Goal: Information Seeking & Learning: Check status

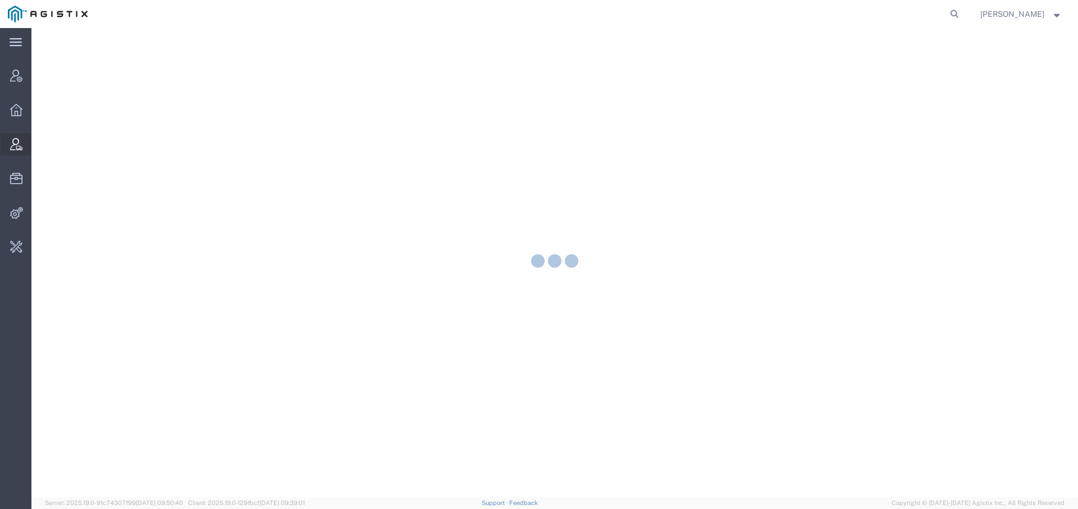
click at [20, 149] on icon at bounding box center [16, 144] width 12 height 12
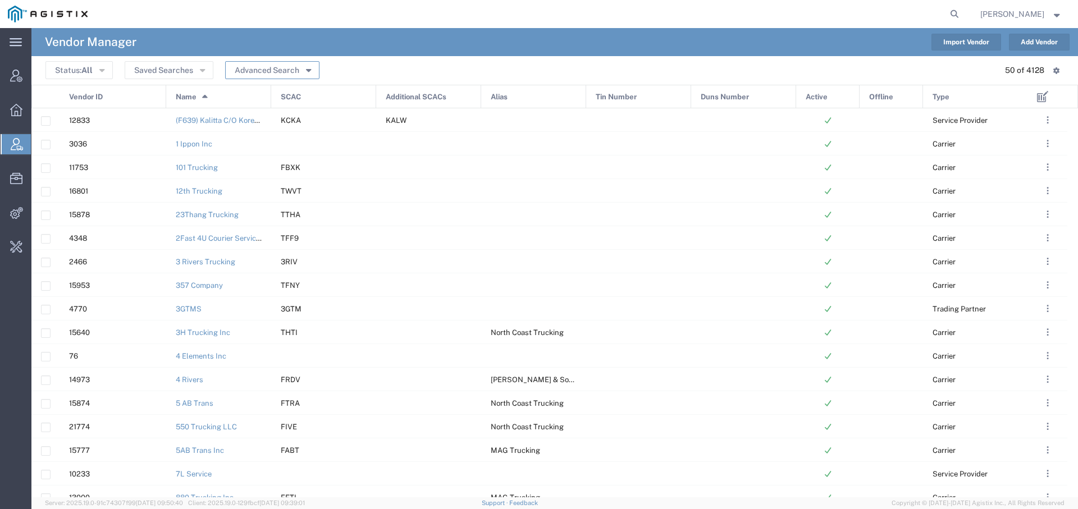
click at [281, 67] on button "Advanced Search" at bounding box center [272, 70] width 94 height 18
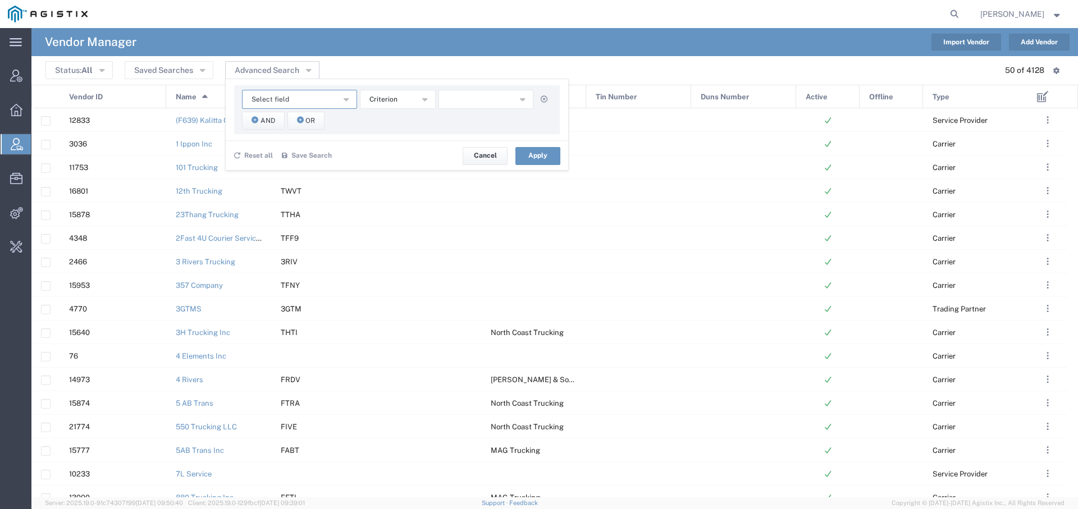
click at [291, 98] on button "Select field" at bounding box center [299, 99] width 115 height 19
click at [294, 193] on span "SCAC" at bounding box center [297, 199] width 113 height 15
click at [468, 97] on input "text" at bounding box center [486, 99] width 95 height 19
click at [542, 153] on button "Apply" at bounding box center [537, 156] width 45 height 18
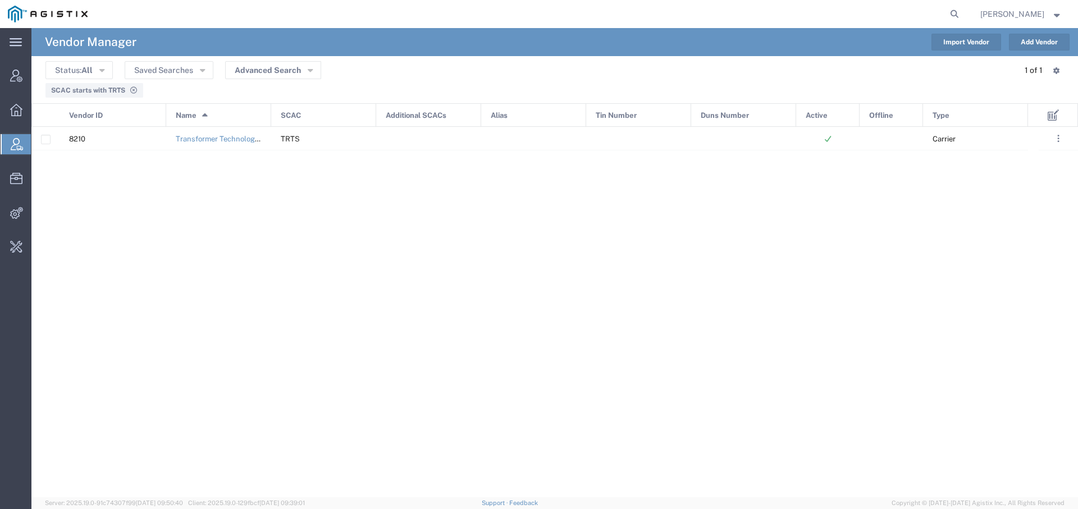
click at [105, 85] on div "SCAC starts with TRTS" at bounding box center [94, 90] width 86 height 10
click at [102, 92] on span "SCAC starts with TRTS" at bounding box center [88, 90] width 74 height 8
click at [246, 65] on button "Advanced Search" at bounding box center [273, 70] width 96 height 18
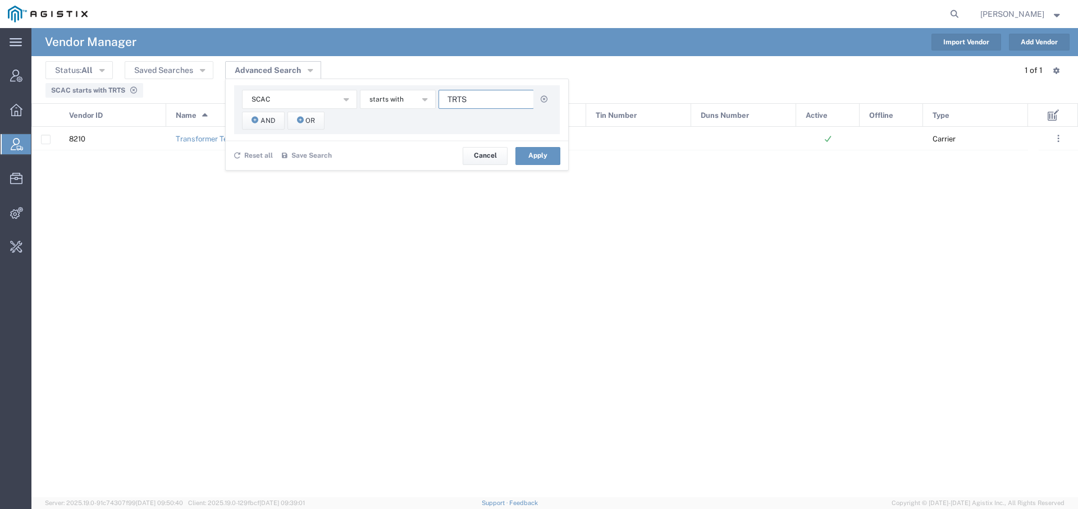
drag, startPoint x: 482, startPoint y: 97, endPoint x: 441, endPoint y: 89, distance: 42.3
click at [443, 89] on div "SCAC Active Alias Duns Number Name Offline SCAC Tin Number Type Vendor ID start…" at bounding box center [397, 109] width 326 height 49
type input "BLVW"
click at [543, 159] on button "Apply" at bounding box center [537, 156] width 45 height 18
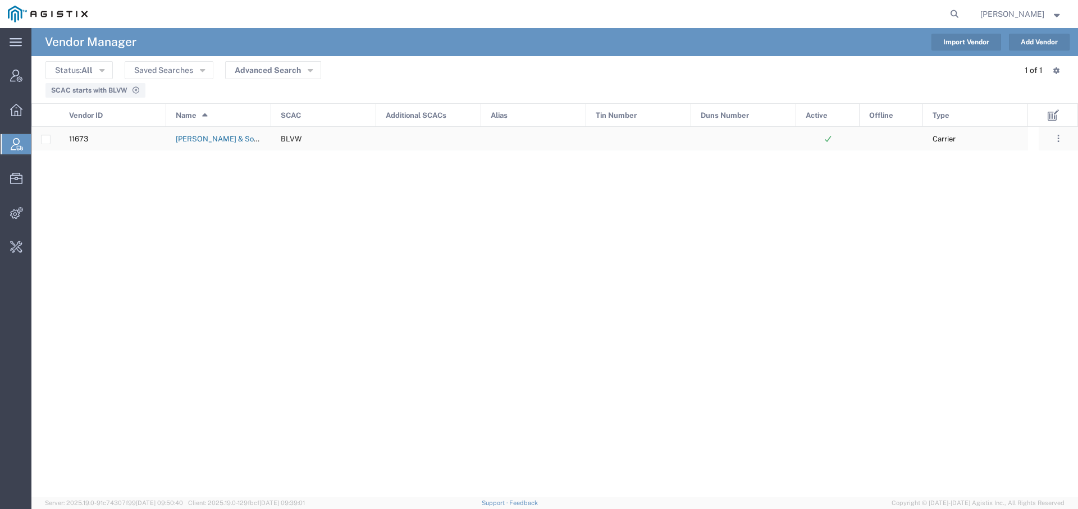
click at [213, 139] on link "Bowman & Sons Trucking, Inc" at bounding box center [242, 139] width 133 height 8
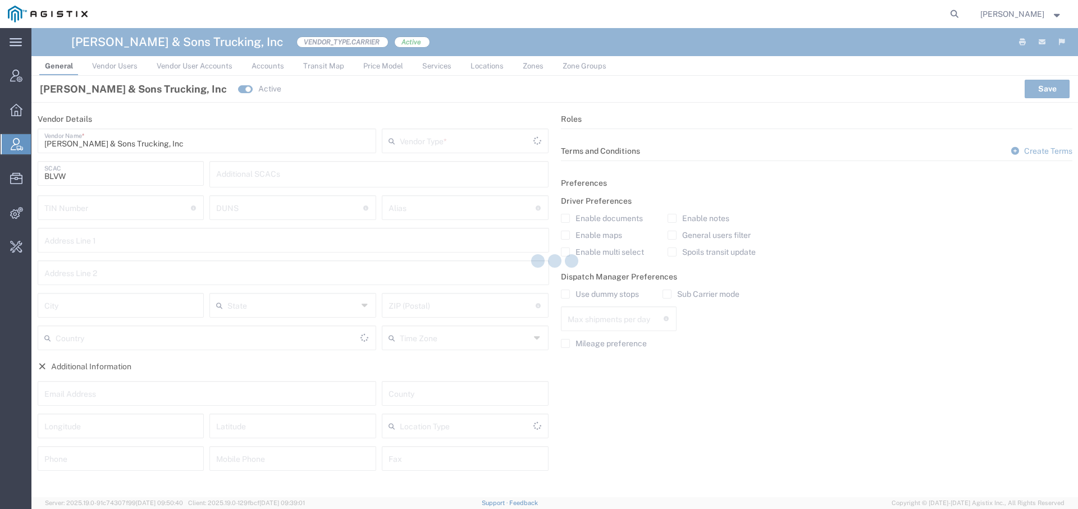
type input "Carrier"
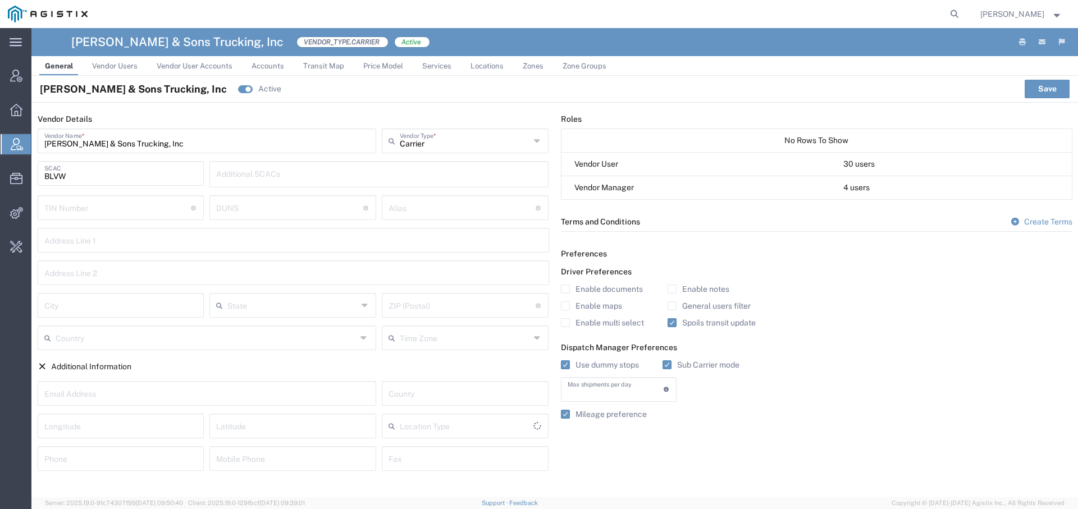
type input "1"
click at [947, 13] on icon at bounding box center [955, 14] width 16 height 16
type input "offline@pge.com"
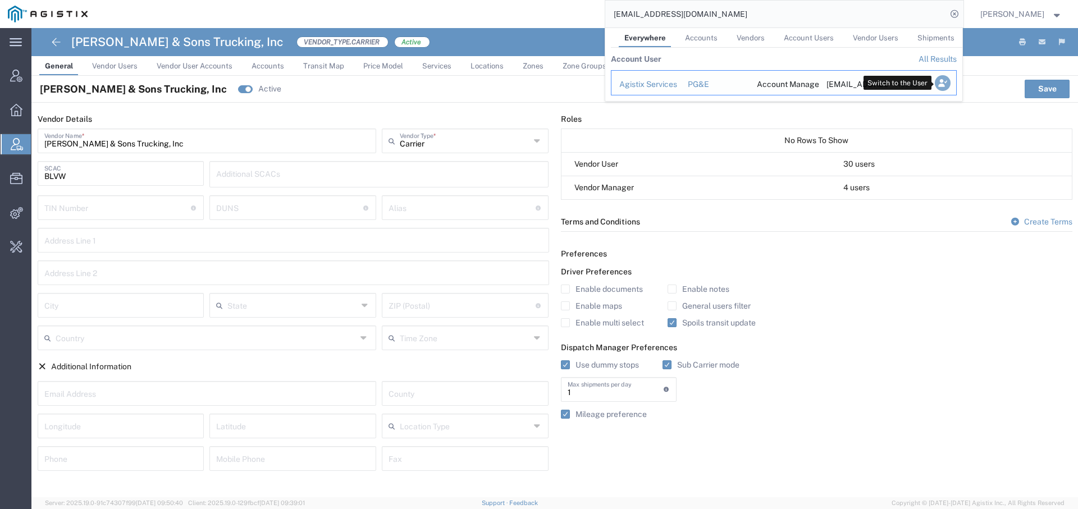
click at [937, 82] on icon "Search Results" at bounding box center [942, 83] width 16 height 16
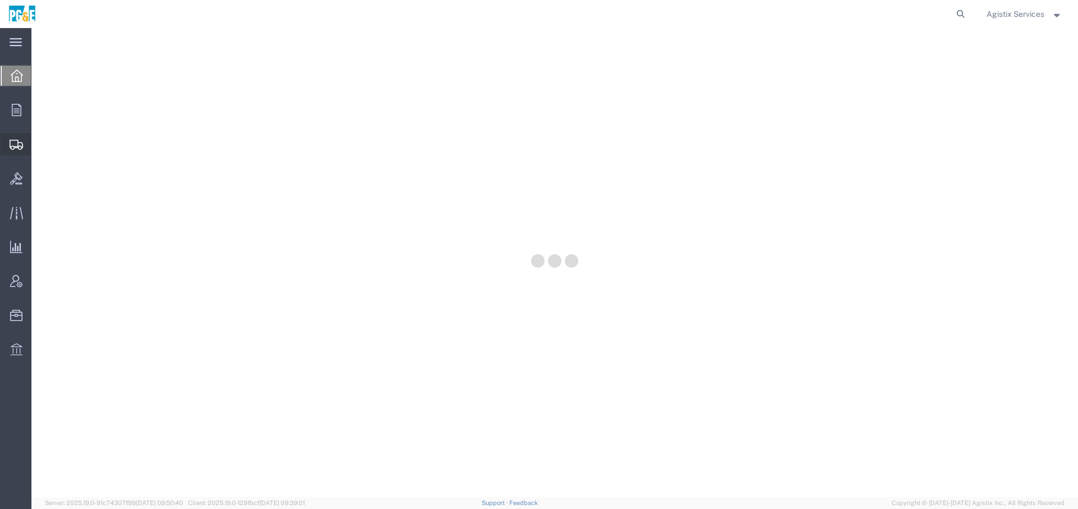
click at [20, 149] on div at bounding box center [16, 144] width 31 height 22
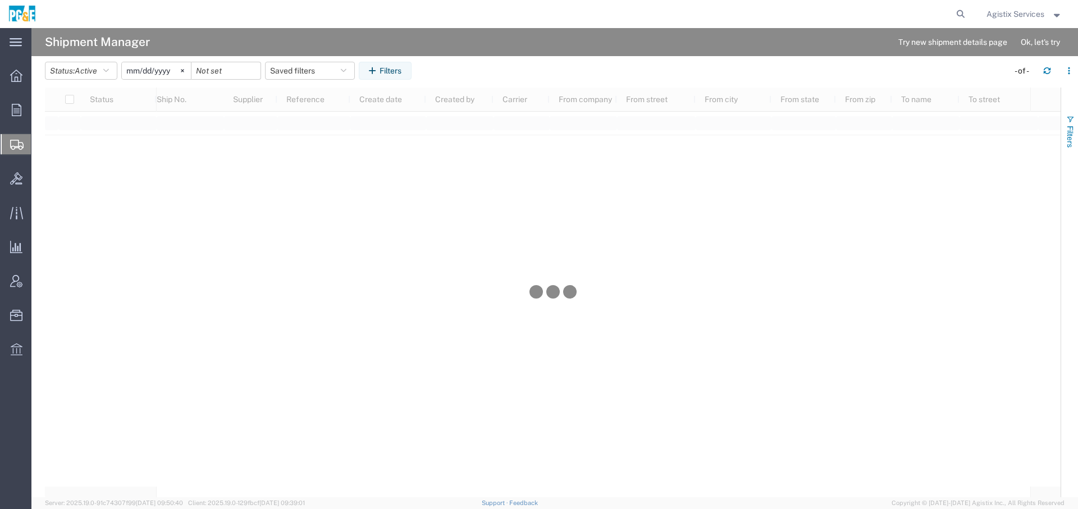
click at [1073, 120] on span "button" at bounding box center [1070, 119] width 9 height 9
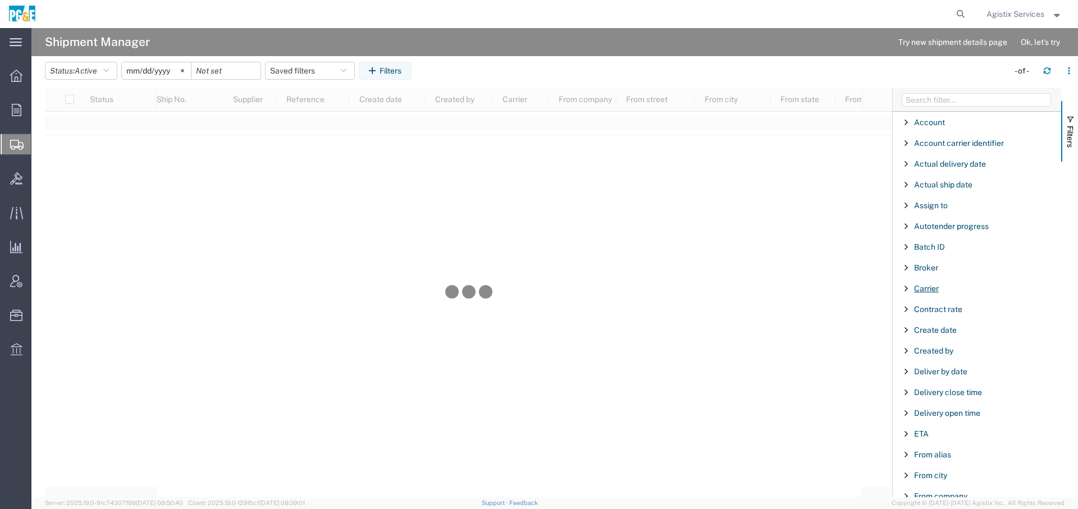
click at [934, 287] on span "Carrier" at bounding box center [926, 288] width 25 height 9
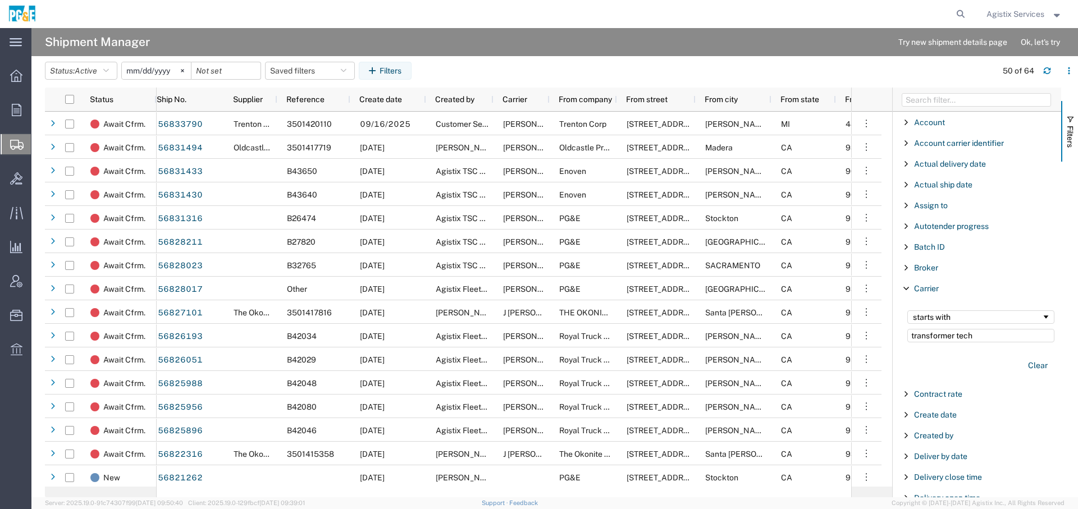
type input "transformer tech"
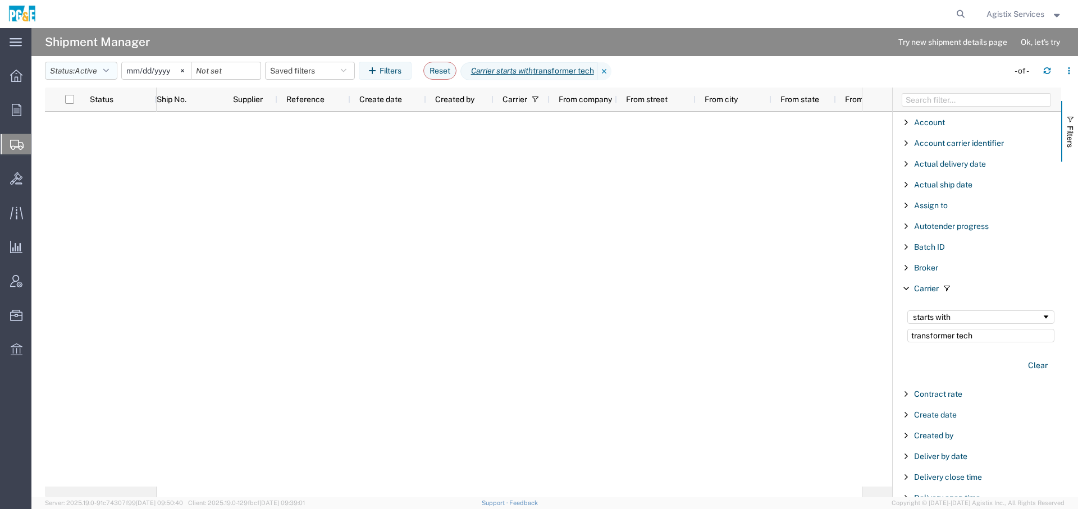
click at [102, 66] on button "Status: Active" at bounding box center [81, 71] width 72 height 18
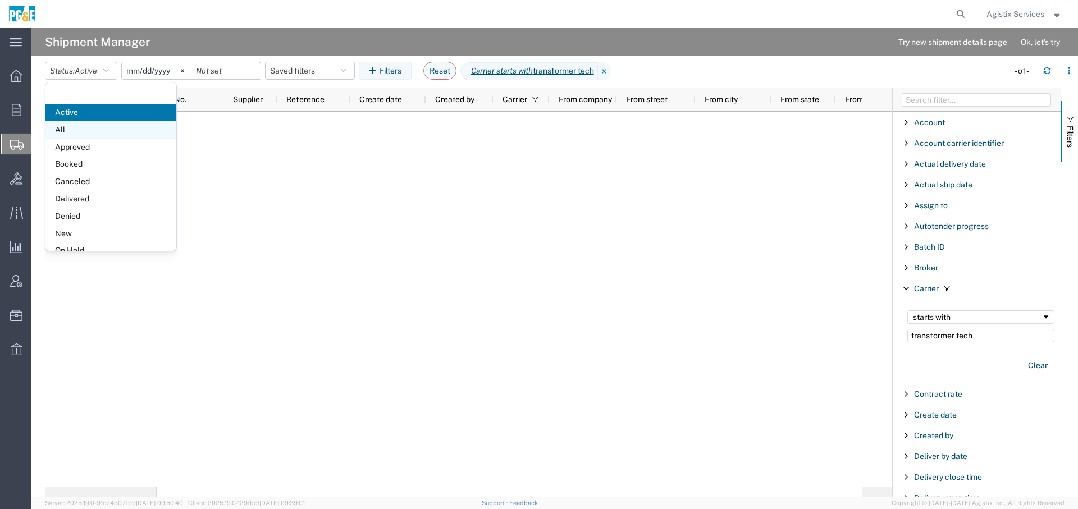
click at [87, 128] on span "All" at bounding box center [110, 129] width 131 height 17
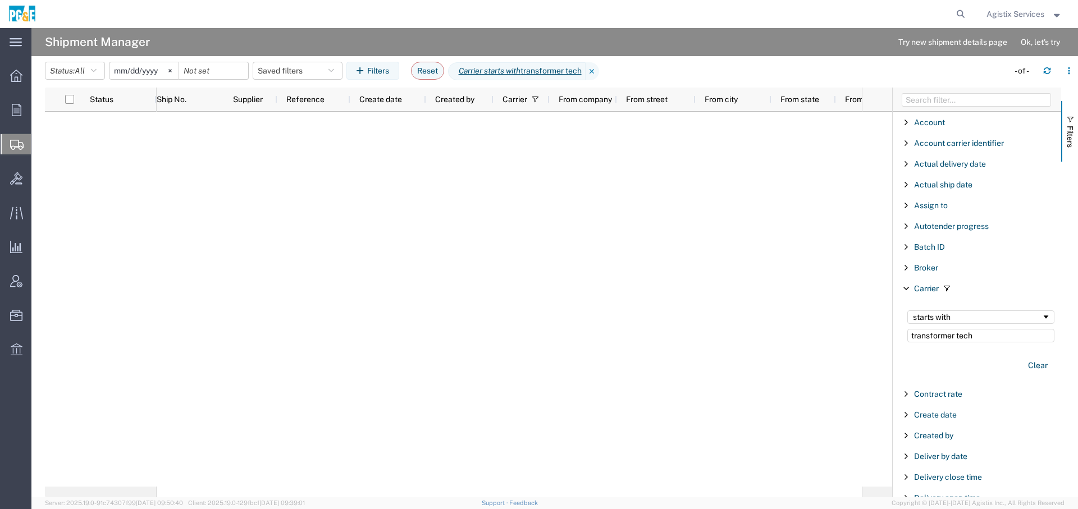
click at [136, 69] on input "[DATE]" at bounding box center [143, 70] width 69 height 17
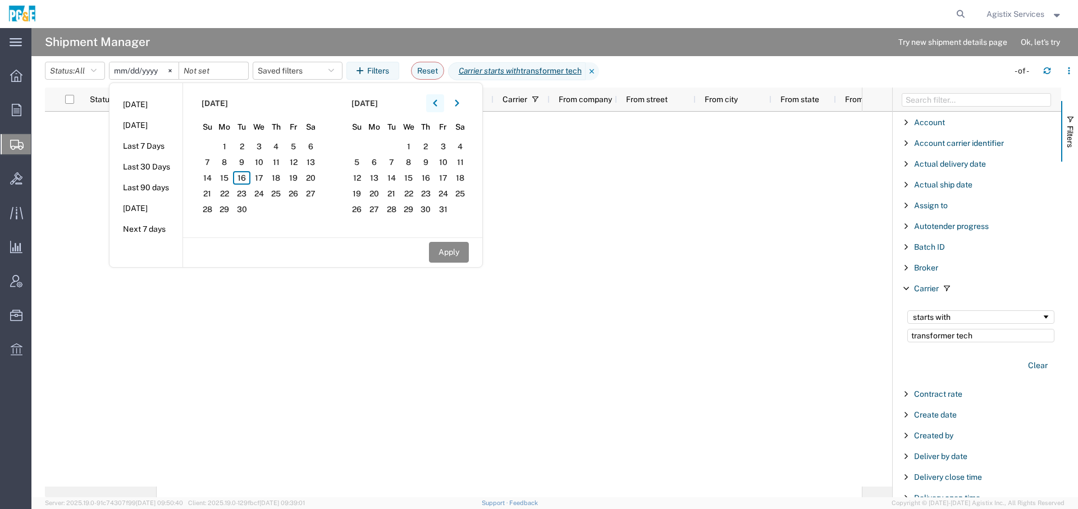
click at [437, 104] on icon "button" at bounding box center [435, 103] width 4 height 8
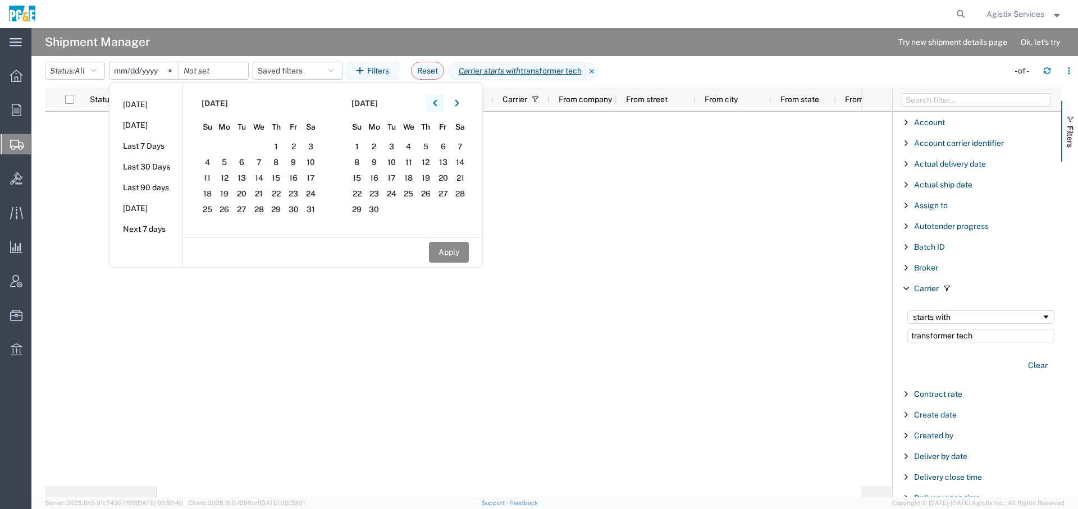
click at [437, 104] on icon "button" at bounding box center [435, 103] width 4 height 8
click at [262, 149] on span "1" at bounding box center [258, 146] width 17 height 13
click at [450, 248] on button "Apply" at bounding box center [449, 252] width 40 height 21
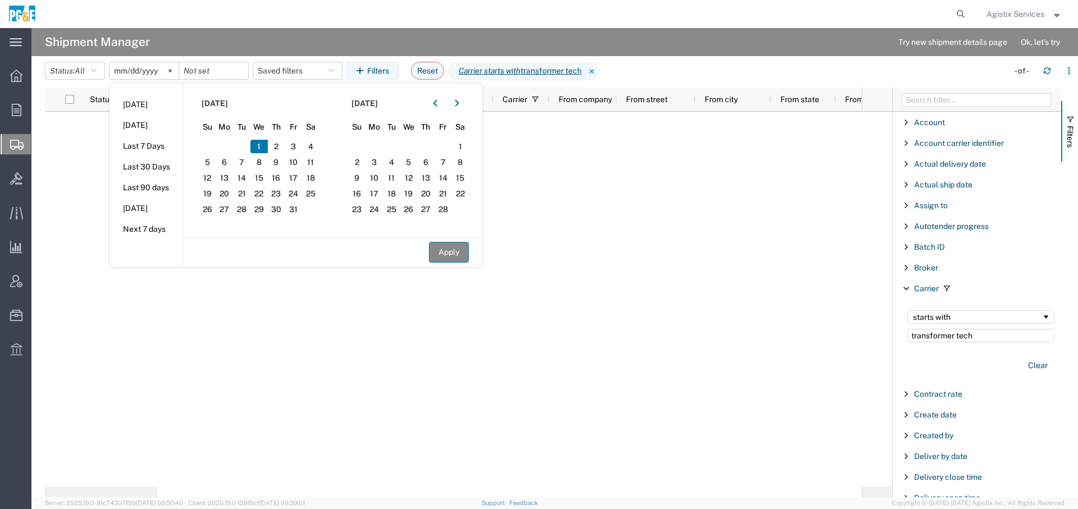
type input "[DATE]"
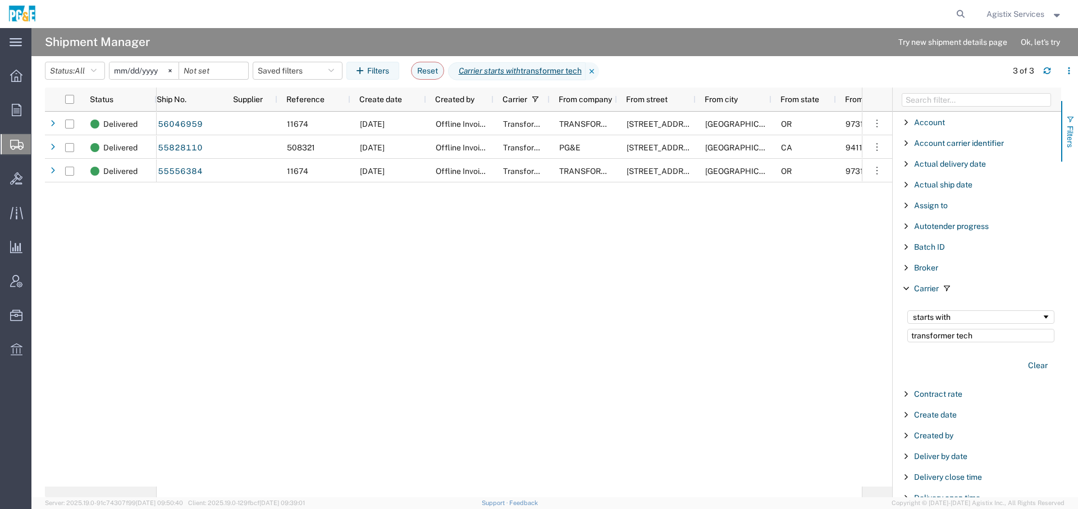
click at [1075, 134] on button "Filters" at bounding box center [1069, 131] width 17 height 61
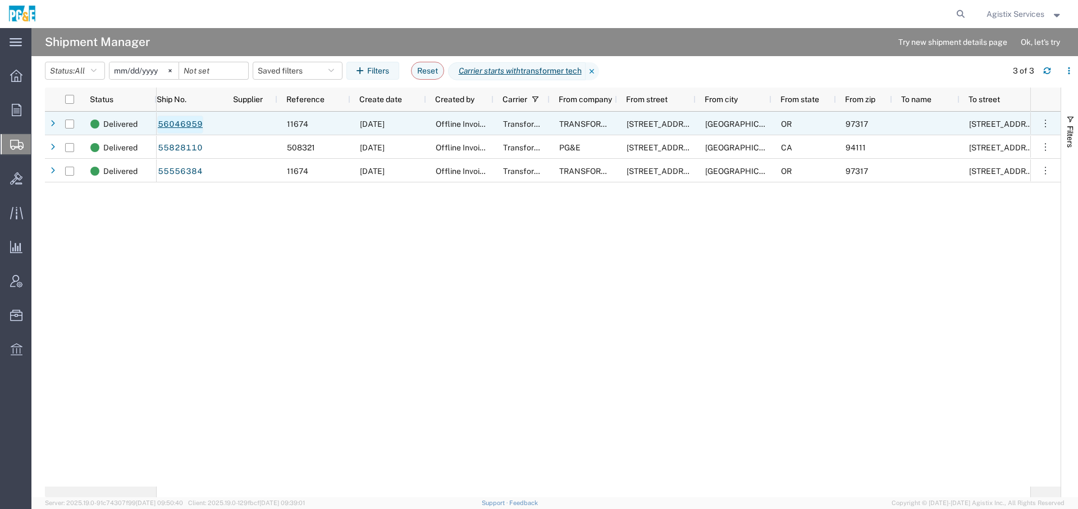
click at [181, 127] on link "56046959" at bounding box center [180, 125] width 46 height 18
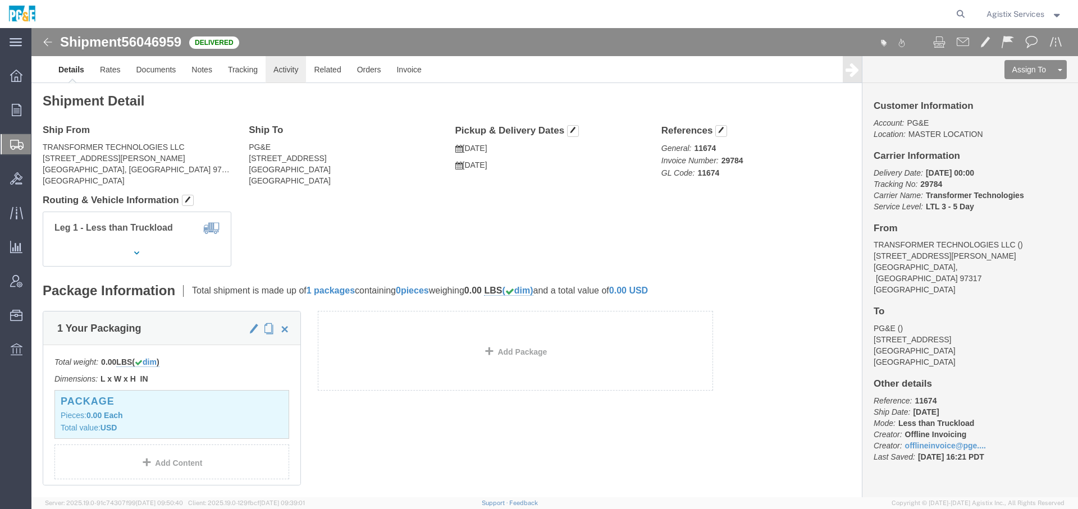
click link "Activity"
click at [958, 16] on icon at bounding box center [961, 14] width 16 height 16
paste input "56809926"
type input "56809926"
click link "Activity"
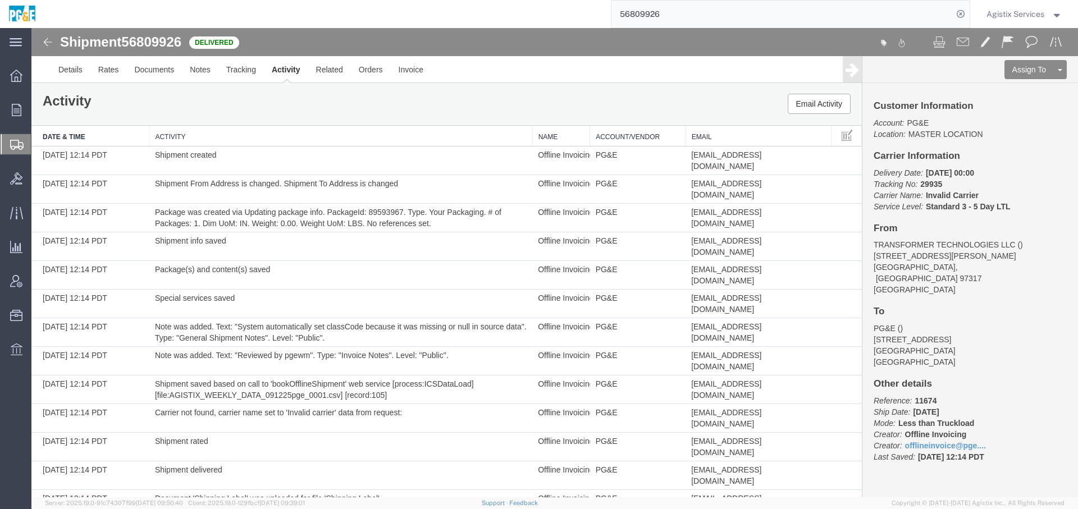
scroll to position [42, 0]
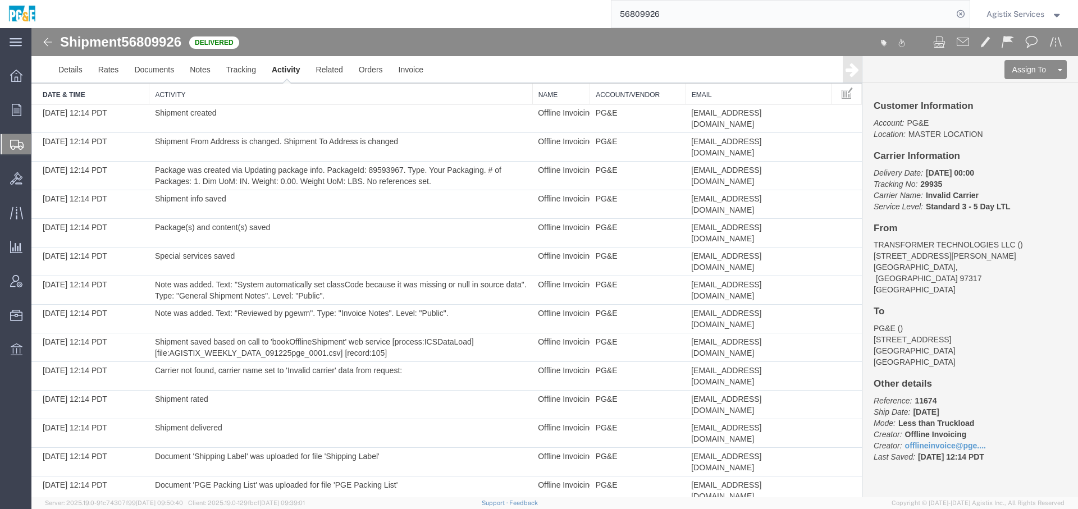
click at [924, 180] on b "29935" at bounding box center [931, 184] width 22 height 9
copy b "29935"
click at [1049, 6] on div "Agistix Services" at bounding box center [1024, 14] width 93 height 28
click at [1033, 17] on span "Agistix Services" at bounding box center [1016, 14] width 58 height 12
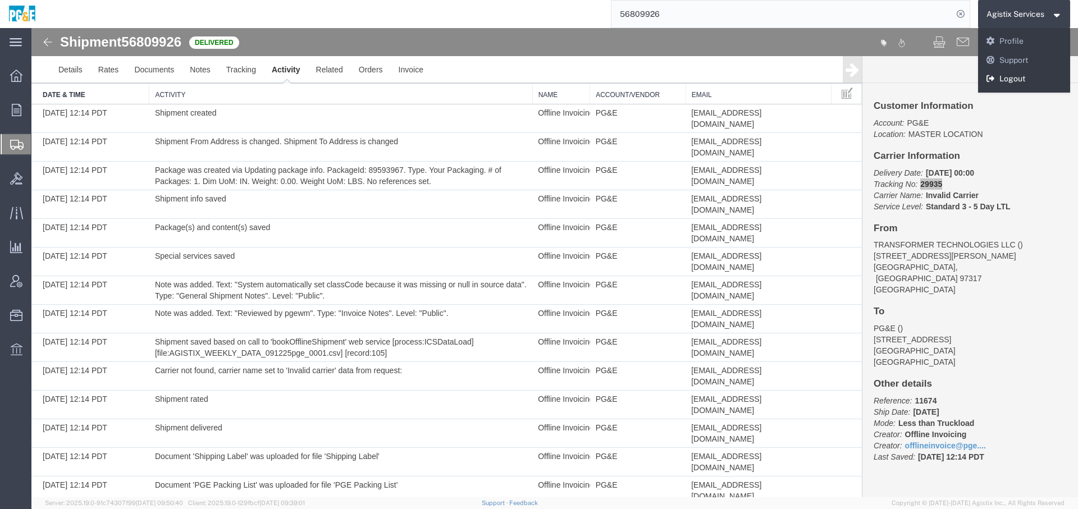
click at [1014, 79] on link "Logout" at bounding box center [1024, 79] width 93 height 19
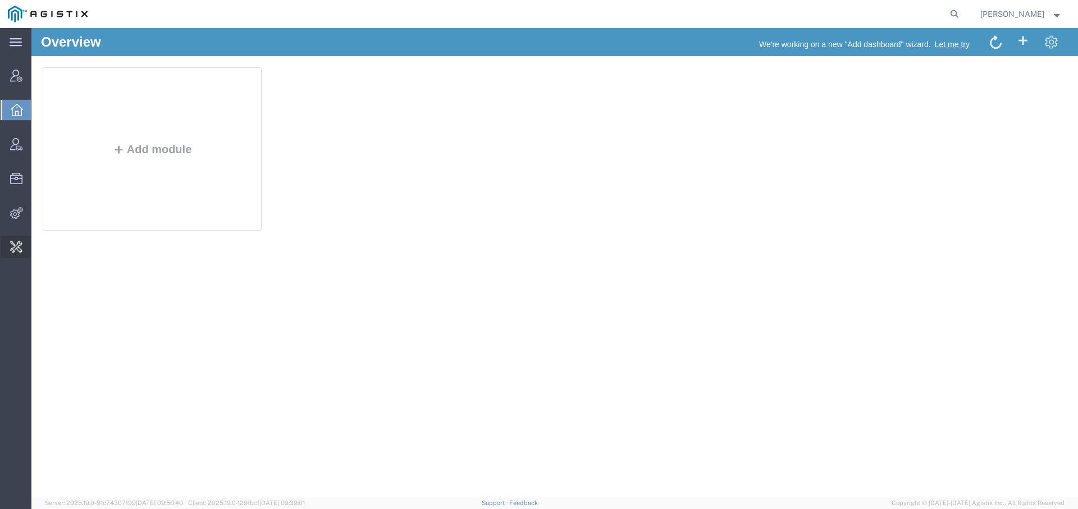
click at [0, 0] on span "Change Carrier" at bounding box center [0, 0] width 0 height 0
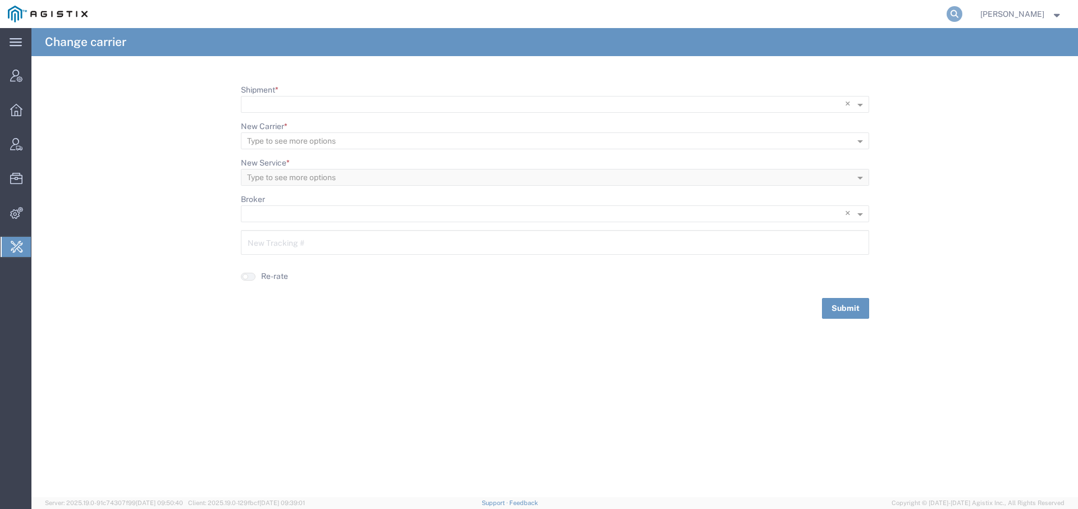
click at [955, 13] on icon at bounding box center [955, 14] width 16 height 16
paste input "56598303"
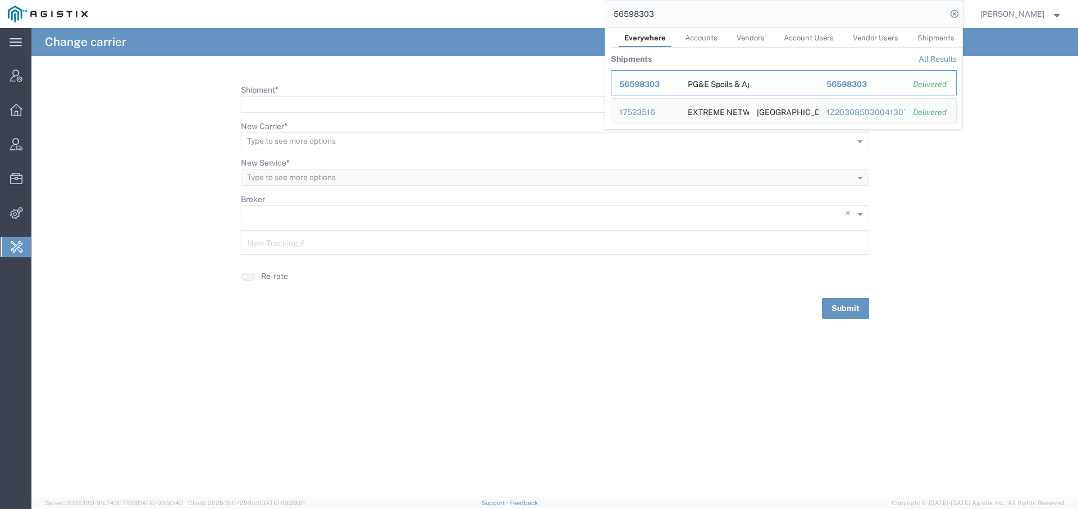
click at [629, 88] on span "56598303" at bounding box center [639, 84] width 40 height 9
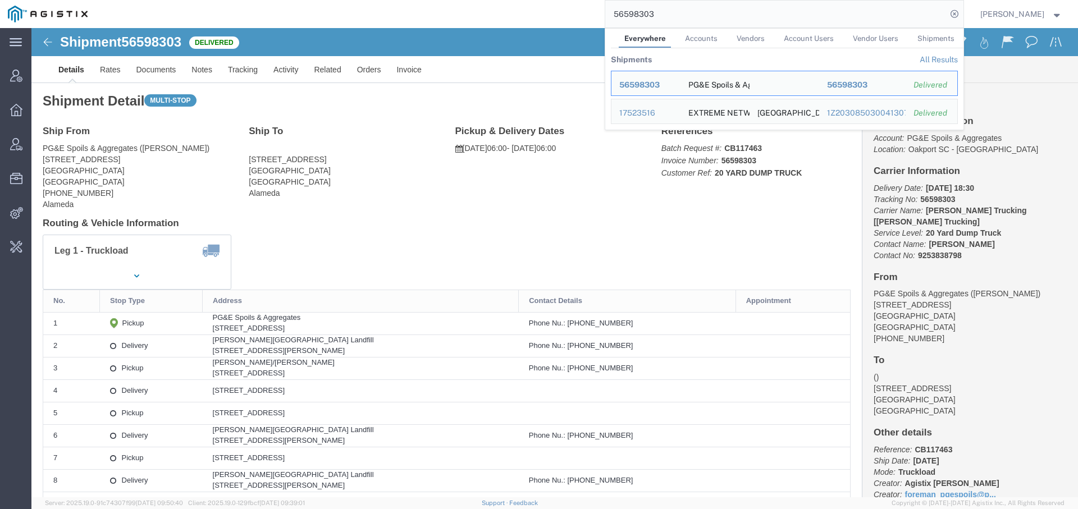
click at [635, 10] on input "56598303" at bounding box center [775, 14] width 341 height 27
paste input "668849"
click at [639, 15] on input "56668849" at bounding box center [775, 14] width 341 height 27
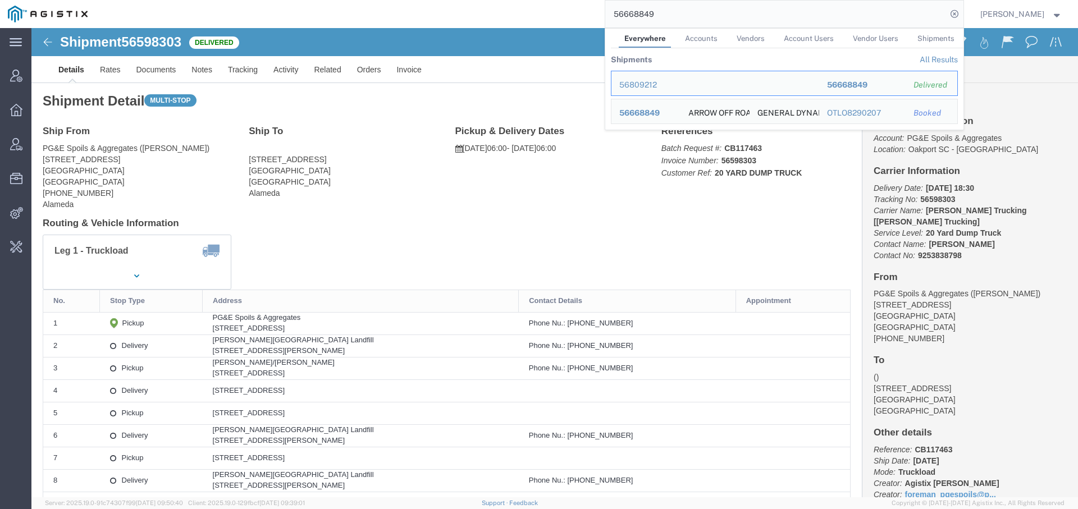
paste input "80023894"
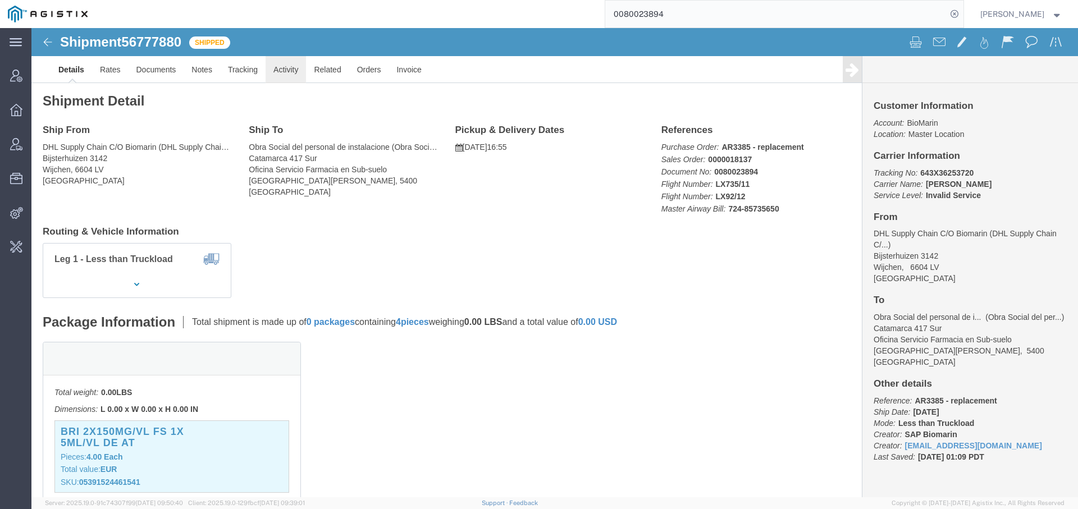
click link "Activity"
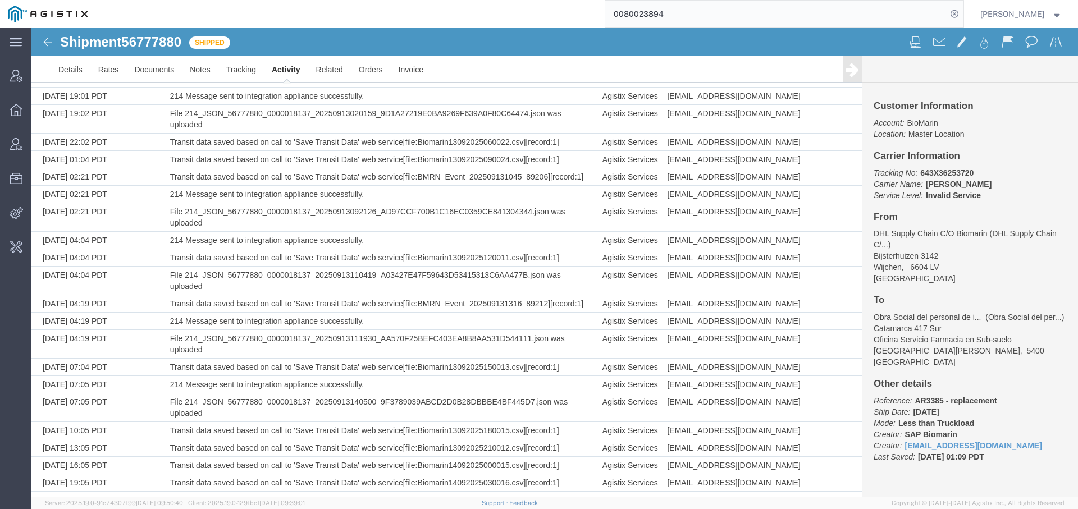
scroll to position [1745, 0]
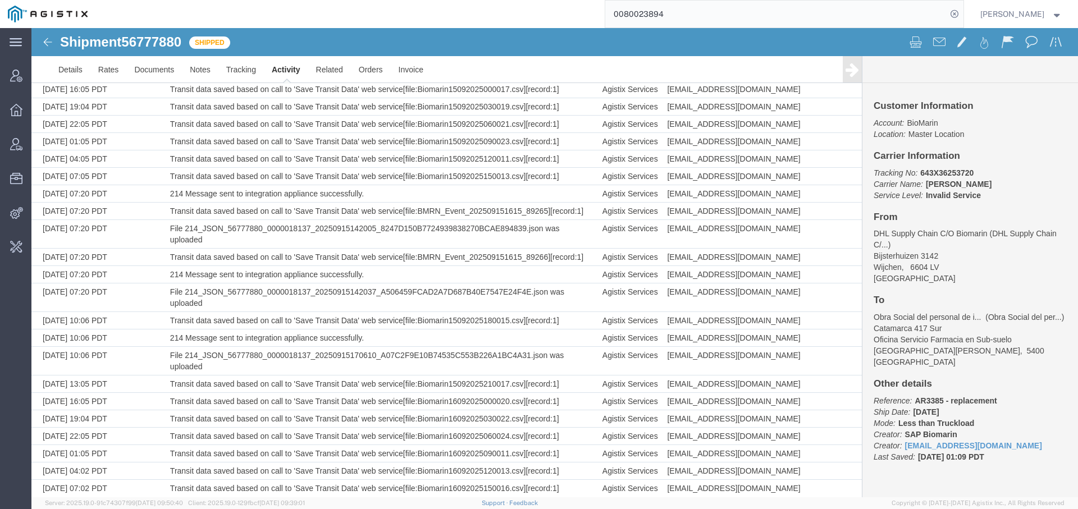
click at [627, 18] on input "0080023894" at bounding box center [775, 14] width 341 height 27
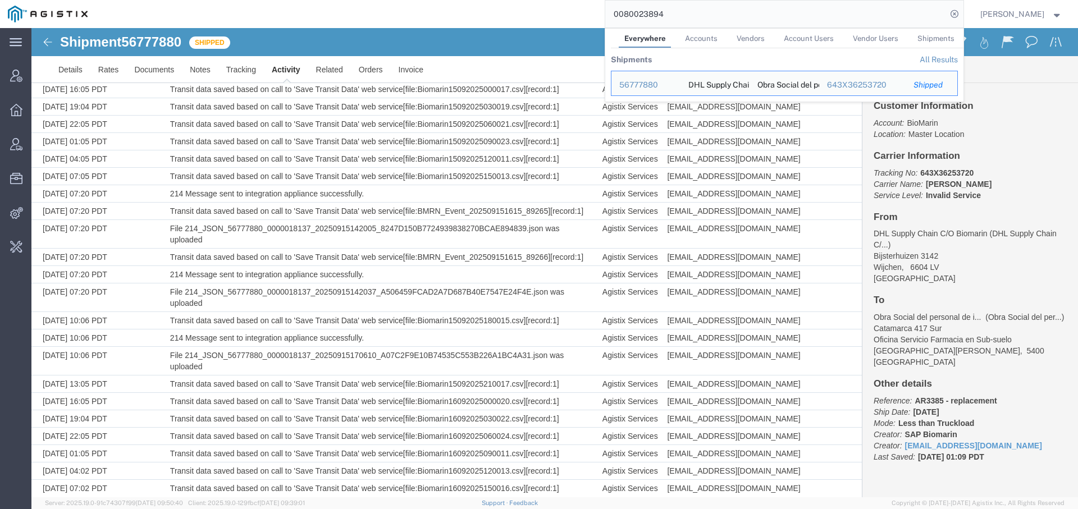
click at [627, 18] on input "0080023894" at bounding box center [775, 14] width 341 height 27
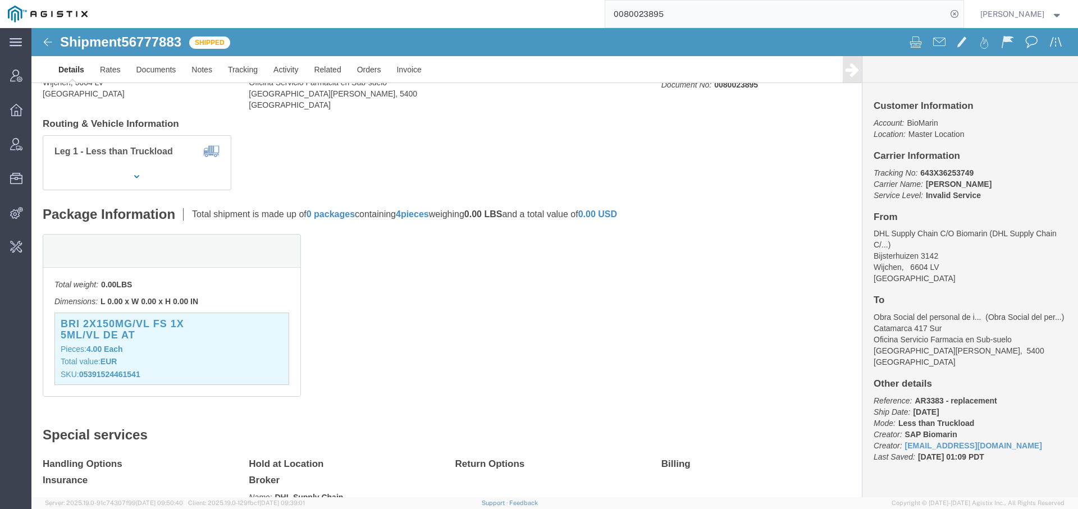
scroll to position [142, 0]
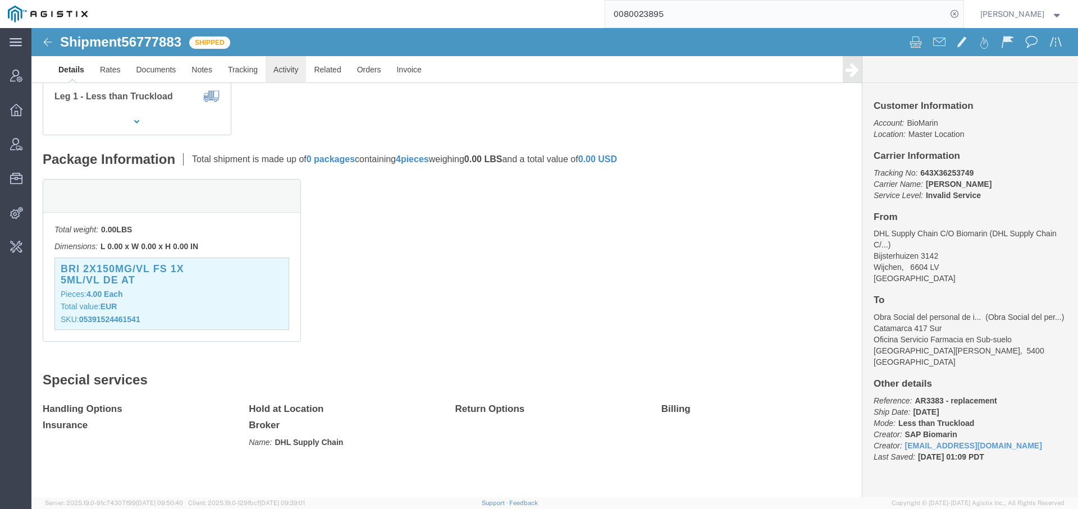
click link "Activity"
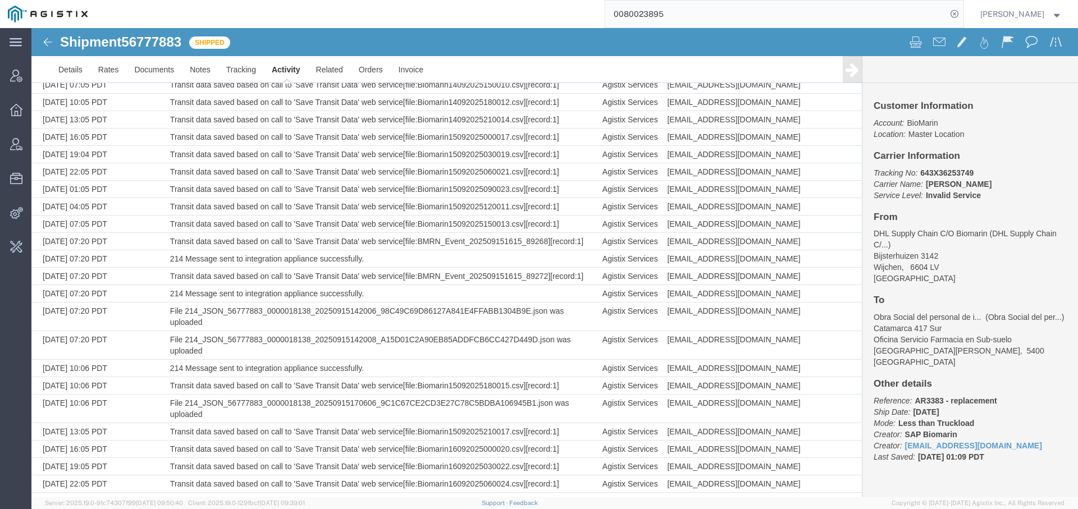
scroll to position [1591, 0]
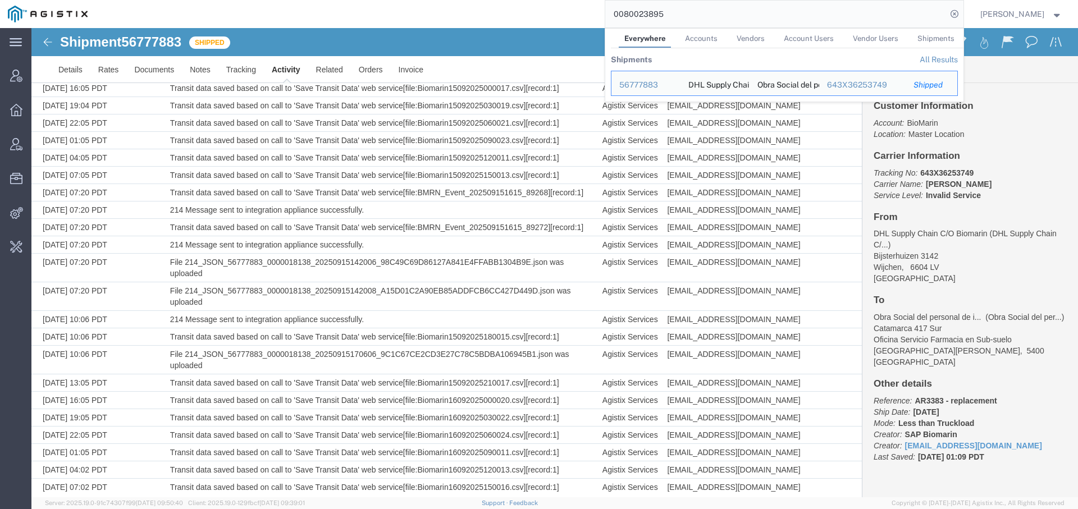
click at [691, 10] on input "0080023895" at bounding box center [775, 14] width 341 height 27
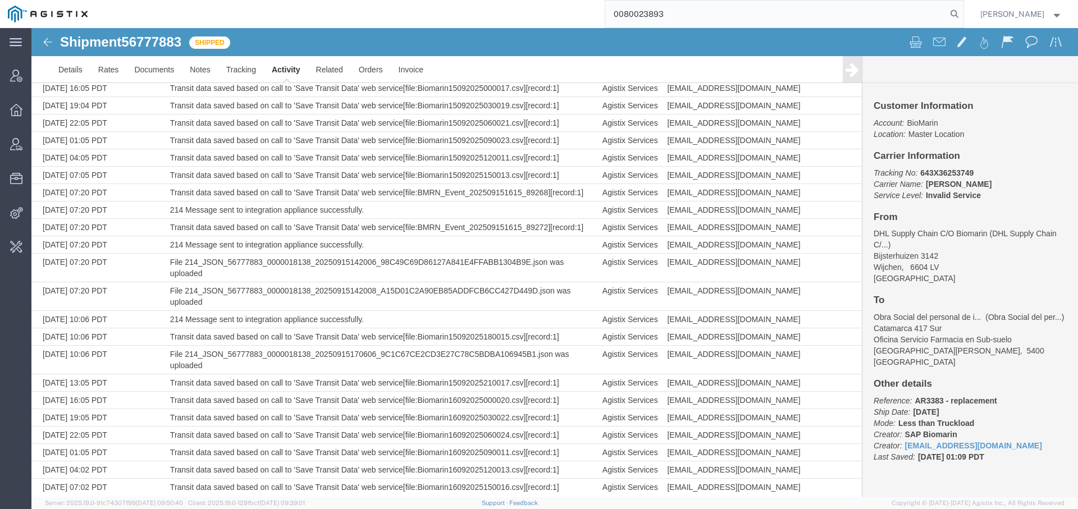
type input "0080023893"
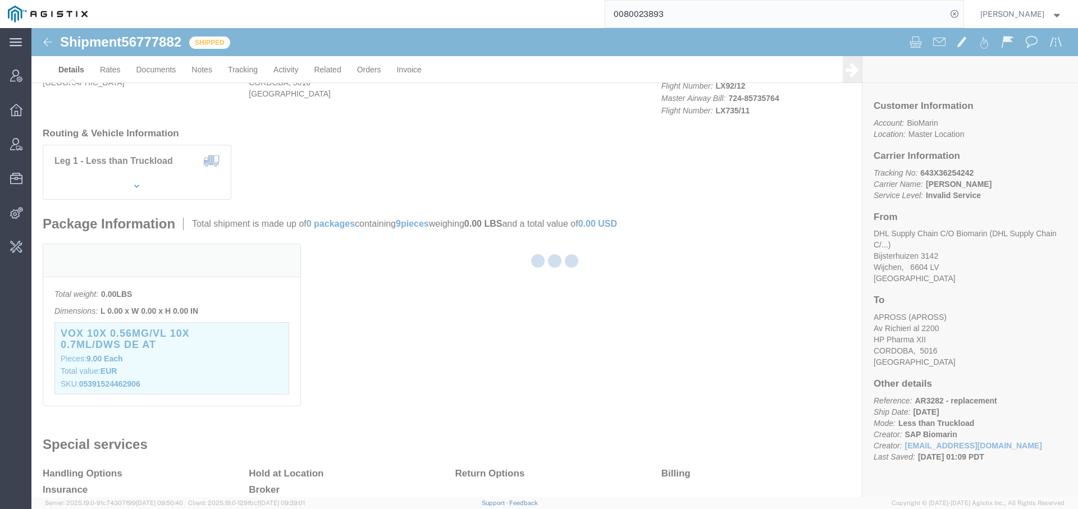
scroll to position [153, 0]
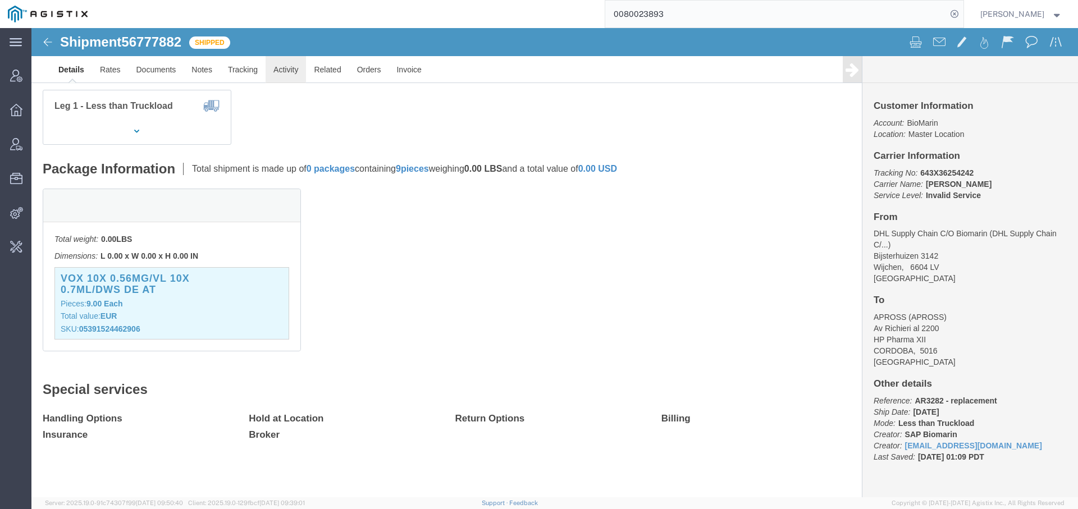
click link "Activity"
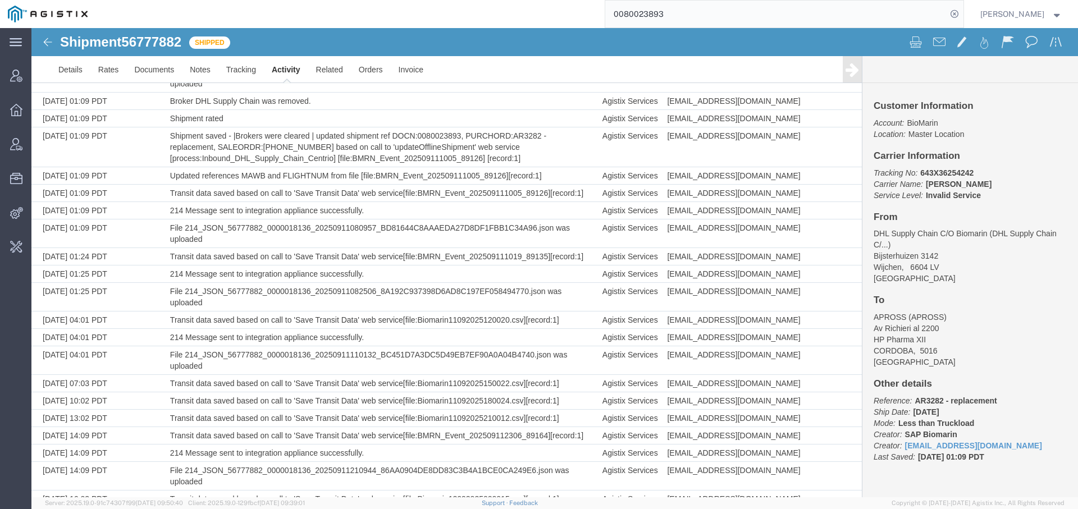
scroll to position [1745, 0]
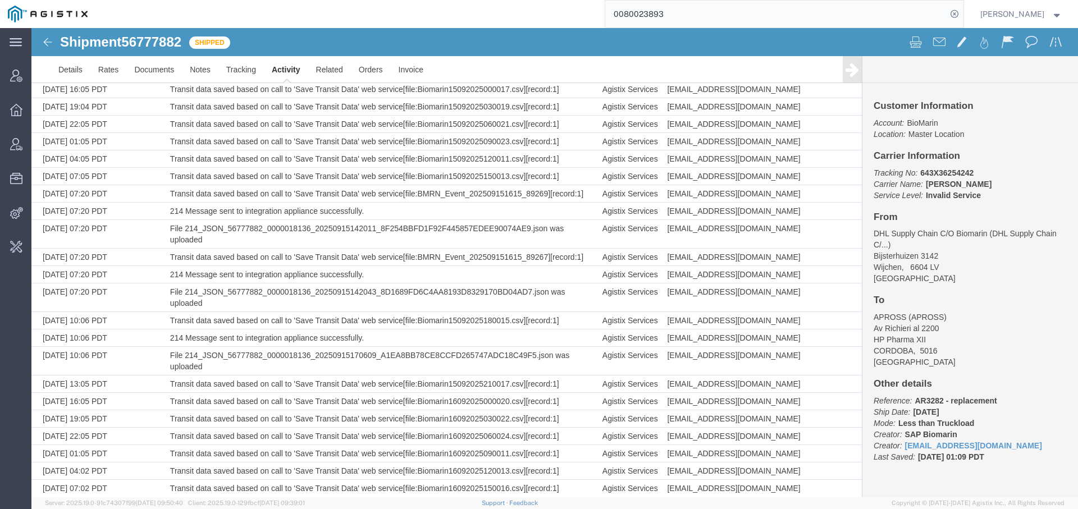
click at [970, 171] on p "Tracking No: 643X36254242 Carrier Name: Marken Marken Service Level: Invalid Se…" at bounding box center [970, 184] width 193 height 34
click at [961, 171] on b "643X36254242" at bounding box center [946, 172] width 53 height 9
copy b "643X36254242"
